Goal: Task Accomplishment & Management: Manage account settings

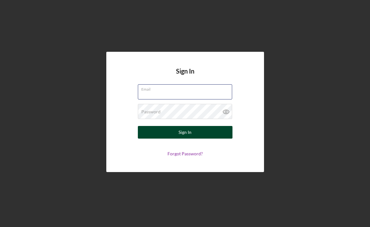
type input "[PERSON_NAME][EMAIL_ADDRESS][DOMAIN_NAME]"
click at [200, 135] on button "Sign In" at bounding box center [185, 132] width 95 height 13
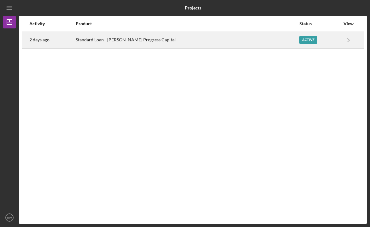
click at [299, 41] on div "Active" at bounding box center [308, 40] width 18 height 8
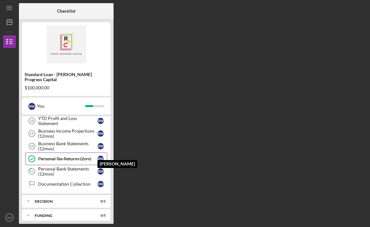
scroll to position [143, 0]
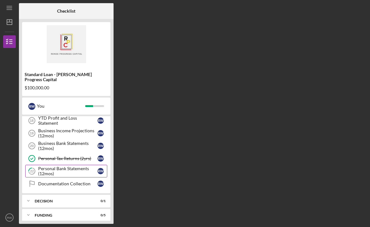
click at [89, 167] on div "Personal Bank Statements (12mos)" at bounding box center [67, 171] width 59 height 10
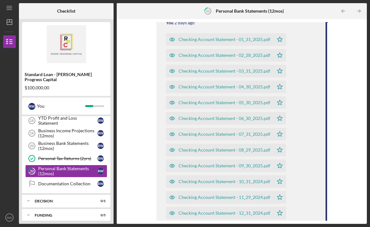
scroll to position [125, 0]
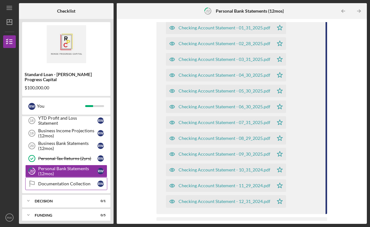
click at [71, 181] on div "Documentation Collection" at bounding box center [67, 183] width 59 height 5
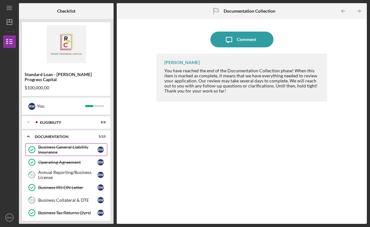
click at [64, 145] on div "Business General Liability Insurance" at bounding box center [67, 149] width 59 height 10
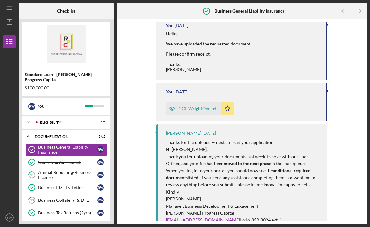
scroll to position [103, 0]
